Goal: Communication & Community: Answer question/provide support

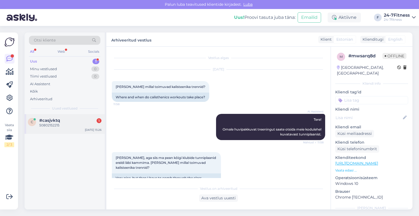
scroll to position [255, 0]
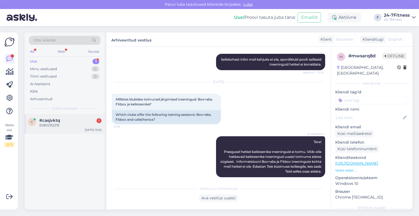
click at [62, 127] on div "c #casjvktq 1 50802152215 [DATE] 15:26" at bounding box center [65, 124] width 80 height 20
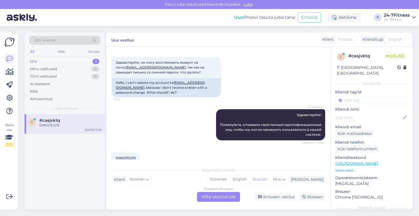
scroll to position [44, 0]
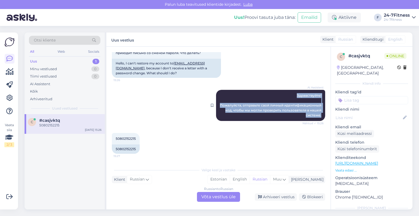
drag, startPoint x: 319, startPoint y: 114, endPoint x: 270, endPoint y: 95, distance: 52.0
click at [270, 95] on div "AI Assistent Здравствуйте! Пожалуйста, отправьте свой личный идентификационный …" at bounding box center [270, 105] width 109 height 31
copy span "Здравствуйте! Пожалуйста, отправьте свой личный идентификационный код, чтобы мы…"
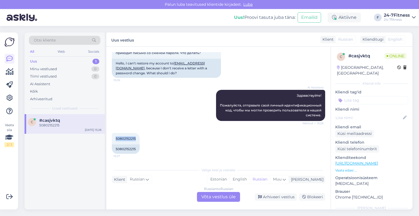
drag, startPoint x: 135, startPoint y: 137, endPoint x: 111, endPoint y: 140, distance: 24.5
click at [111, 140] on div "Vestlus algas [DATE] Здравствуйте, не могу восстановить аккаунт на почту [EMAIL…" at bounding box center [218, 128] width 224 height 163
copy span "50802152215"
click at [226, 196] on div "Russian to Russian Võta vestlus üle" at bounding box center [218, 197] width 43 height 10
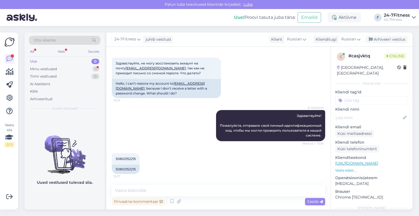
scroll to position [47, 0]
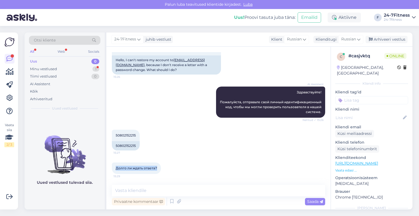
drag, startPoint x: 156, startPoint y: 168, endPoint x: 109, endPoint y: 162, distance: 47.8
click at [109, 162] on div "Vestlus algas [DATE] Здравствуйте, не могу восстановить аккаунт на почту [EMAIL…" at bounding box center [218, 128] width 224 height 163
copy span "Долго ли ждать ответа?"
click at [195, 194] on textarea at bounding box center [218, 190] width 213 height 11
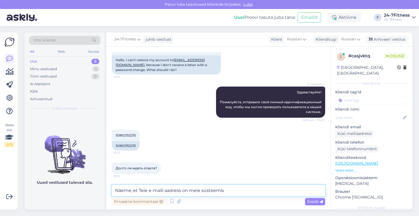
paste textarea "[EMAIL_ADDRESS][DOMAIN_NAME]"
type textarea "Näeme, et Teie e-maili aadress on meie süsteemis [EMAIL_ADDRESS][DOMAIN_NAME]"
drag, startPoint x: 276, startPoint y: 192, endPoint x: 96, endPoint y: 191, distance: 180.3
click at [96, 191] on div "Otsi kliente All Web Socials Uus 0 Minu vestlused 1 Tiimi vestlused 0 AI Assist…" at bounding box center [219, 120] width 388 height 177
click at [331, 42] on div "Klienditugi" at bounding box center [324, 40] width 23 height 6
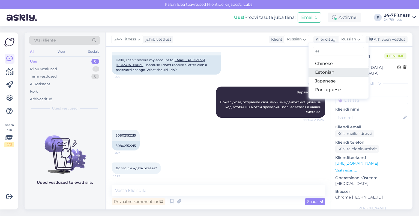
click at [328, 72] on link "Estonian" at bounding box center [338, 72] width 60 height 9
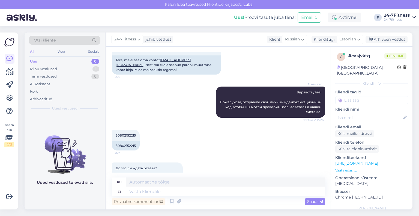
scroll to position [52, 0]
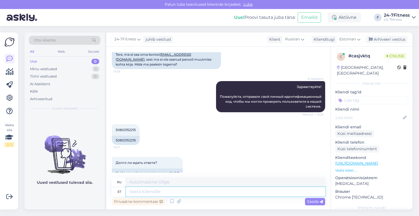
click at [189, 191] on textarea at bounding box center [225, 191] width 199 height 9
paste textarea "Näeme, et Teie e-maili aadress on meie süsteemis [EMAIL_ADDRESS][DOMAIN_NAME]"
type textarea "Näeme, et Teie e-maili aadress on meie süsteemis [EMAIL_ADDRESS][DOMAIN_NAME]"
type textarea "Мы видим, что ваш адрес электронной почты в нашей системе — [EMAIL_ADDRESS][DOM…"
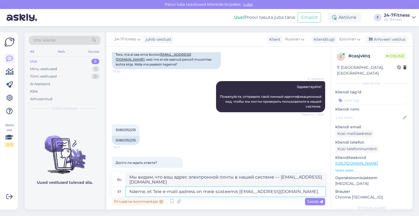
type textarea "Näeme, et Teie e-maili aadress on meie süsteemis [EMAIL_ADDRESS][DOMAIN_NAME]."
type textarea "Мы видим, что ваш адрес электронной почты в нашей системе — [EMAIL_ADDRESS][DOM…"
click at [293, 190] on textarea "Näeme, et Teie e-maili aadress on meie süsteemis [EMAIL_ADDRESS][DOMAIN_NAME]." at bounding box center [225, 191] width 199 height 9
paste textarea "Uue parooli saate [PERSON_NAME], kui lähete kodulehele [PERSON_NAME] "Logi siss…"
type textarea "Näeme, et Teie e-maili aadress on meie süsteemis [EMAIL_ADDRESS][DOMAIN_NAME]. …"
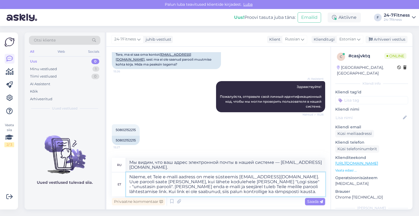
type textarea "Мы видим, что ваш адрес электронной почты [EMAIL_ADDRESS][DOMAIN_NAME]. Вы може…"
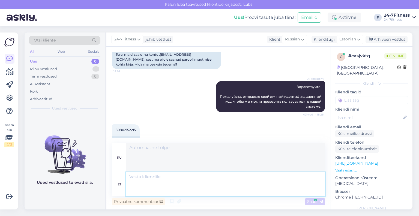
scroll to position [150, 0]
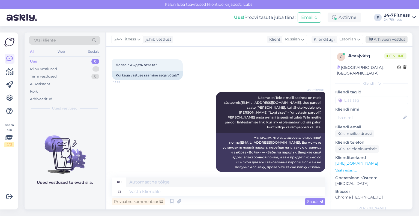
click at [375, 42] on div "Arhiveeri vestlus" at bounding box center [386, 39] width 42 height 7
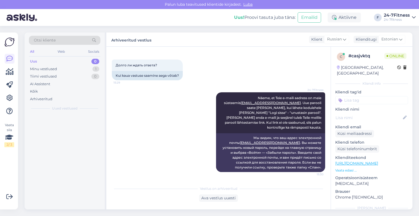
scroll to position [145, 0]
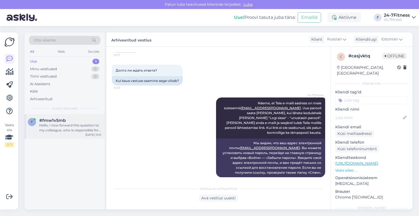
click at [44, 127] on div "Hello, I now forward this question to my colleague, who is responsible for this…" at bounding box center [70, 128] width 62 height 10
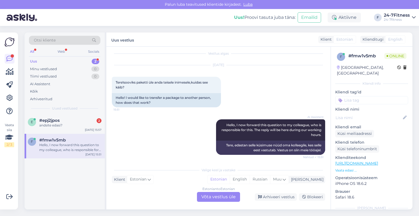
scroll to position [5, 0]
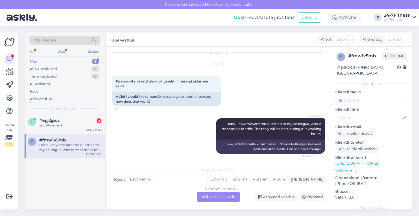
click at [208, 197] on div "Estonian to Estonian Võta vestlus üle" at bounding box center [218, 197] width 43 height 10
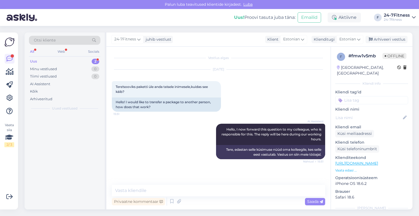
scroll to position [0, 0]
click at [202, 190] on textarea at bounding box center [218, 190] width 213 height 11
paste textarea "Kui Te ei soovi enam spordiklubi teenuseid kasutada, siis on Teil võimalik oma …"
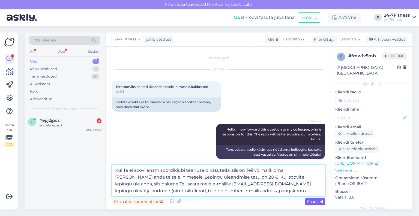
type textarea "Kui Te ei soovi enam spordiklubi teenuseid kasutada, siis on Teil võimalik oma …"
click at [307, 199] on span "Saada" at bounding box center [315, 201] width 16 height 5
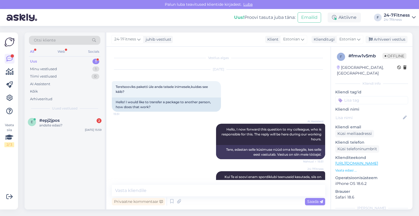
scroll to position [33, 0]
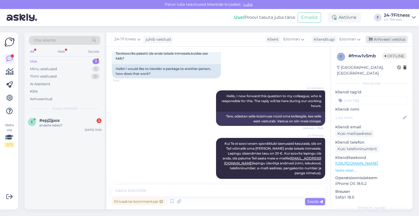
click at [373, 39] on div "Arhiveeri vestlus" at bounding box center [386, 39] width 42 height 7
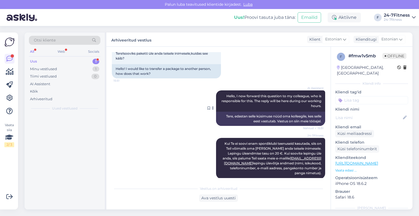
scroll to position [35, 0]
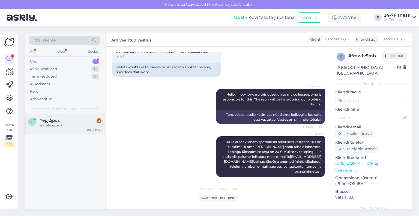
click at [51, 121] on span "#epj2jpos" at bounding box center [49, 120] width 20 height 5
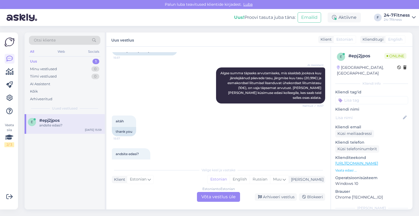
scroll to position [304, 0]
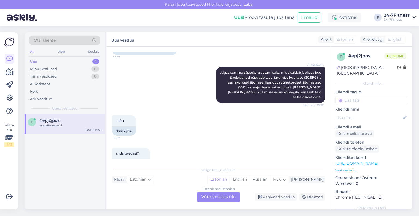
click at [207, 194] on div "Estonian to Estonian Võta vestlus üle" at bounding box center [218, 197] width 43 height 10
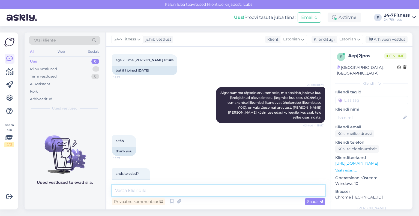
click at [199, 194] on textarea at bounding box center [218, 190] width 213 height 11
click at [284, 191] on textarea "Tänase päeva seisuga on aastase lepinguga paketi esimese makse summa 41.29" at bounding box center [218, 190] width 213 height 11
click at [290, 189] on textarea "Tänase päeva seisuga on aastase lepinguga paketi esimese makse summa 41.29" at bounding box center [218, 190] width 213 height 11
type textarea "Tänase päeva seisuga on aastase lepinguga paketi esimese makse summa 41.29€"
click at [309, 201] on span "Saada" at bounding box center [315, 201] width 16 height 5
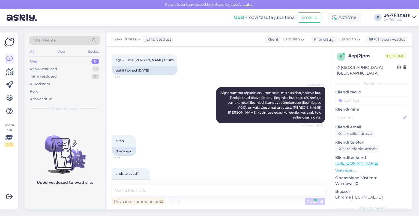
scroll to position [312, 0]
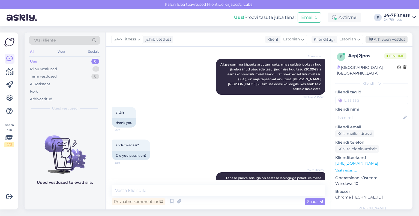
click at [374, 36] on div "24-7Fitness juhib vestlust Klient Estonian Klienditugi Estonian es Chinese Esto…" at bounding box center [259, 39] width 306 height 14
click at [375, 40] on div "Arhiveeri vestlus" at bounding box center [386, 39] width 42 height 7
